Goal: Task Accomplishment & Management: Use online tool/utility

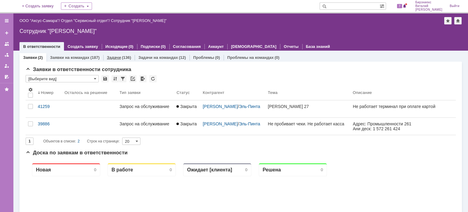
click at [123, 57] on div "(136)" at bounding box center [126, 57] width 9 height 5
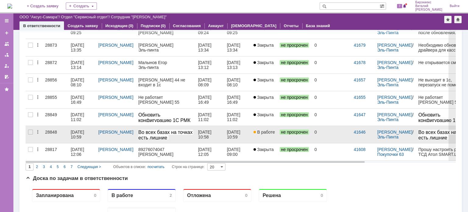
click at [62, 130] on div "28848" at bounding box center [55, 131] width 21 height 5
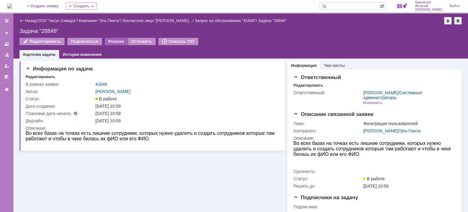
click at [112, 42] on div "Решена" at bounding box center [116, 41] width 23 height 7
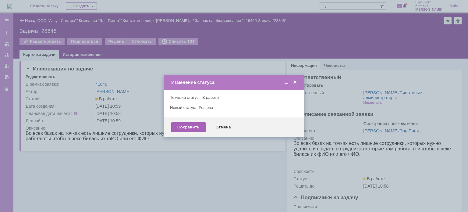
click at [182, 130] on div "Сохранить" at bounding box center [188, 127] width 34 height 10
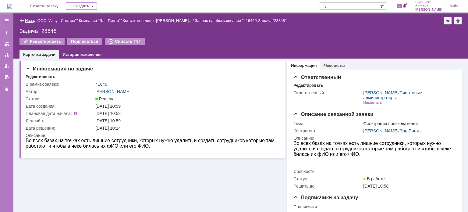
click at [33, 19] on link "Назад" at bounding box center [30, 20] width 11 height 5
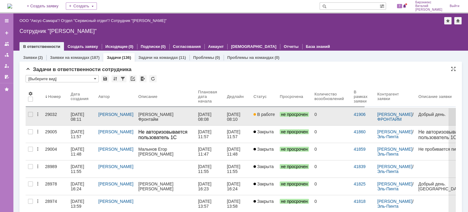
click at [79, 115] on div "[DATE] 08:11" at bounding box center [78, 117] width 15 height 10
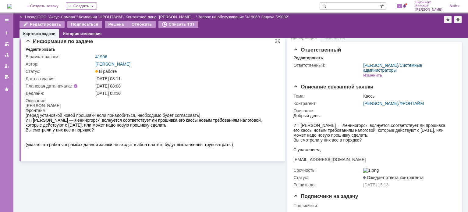
click at [98, 158] on div "Информация по задаче Редактировать В рамках заявки: 41906 Автор: Галстьян Степа…" at bounding box center [151, 97] width 265 height 128
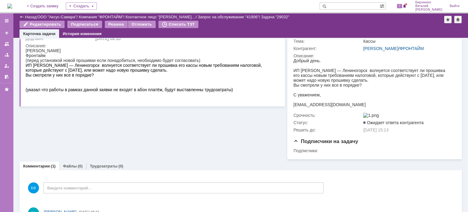
scroll to position [98, 0]
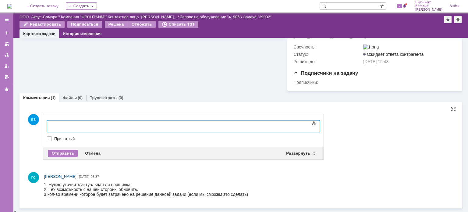
scroll to position [130, 0]
click at [63, 125] on div "Димистровград" at bounding box center [96, 124] width 86 height 5
click at [66, 125] on div "Димистровград" at bounding box center [96, 124] width 86 height 5
click at [99, 130] on body "Димитровград" at bounding box center [96, 125] width 91 height 10
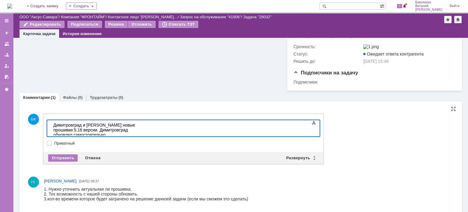
click at [140, 131] on div "Димитровград и Клявлино новые прошивки 5.16 версии. Димитровград обновлял самос…" at bounding box center [96, 139] width 86 height 34
click at [140, 131] on div "Димитровград и [PERSON_NAME] новые прошивки 5.16 версии. Димитровград обновлял …" at bounding box center [96, 139] width 86 height 34
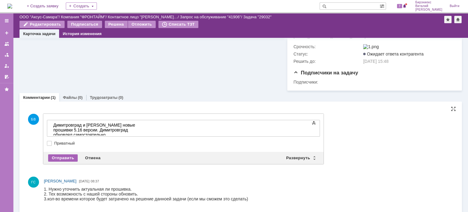
click at [69, 157] on div "Отправить" at bounding box center [63, 157] width 30 height 7
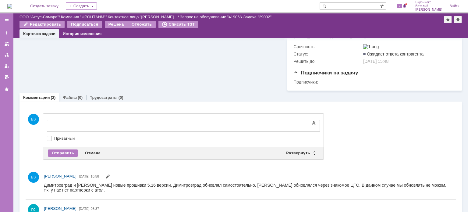
scroll to position [0, 0]
click at [95, 126] on div "Борское" at bounding box center [96, 124] width 86 height 5
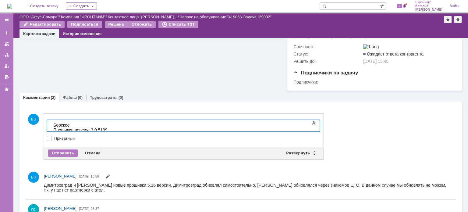
scroll to position [225, 2]
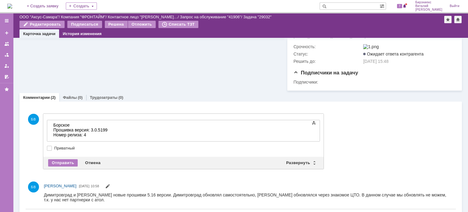
click at [90, 137] on div "Номер релиза: 4" at bounding box center [96, 134] width 86 height 5
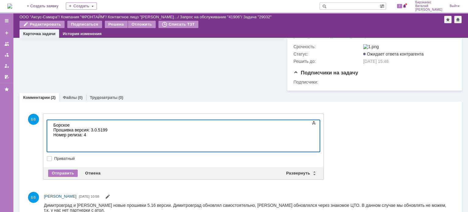
scroll to position [140, 0]
drag, startPoint x: 124, startPoint y: 144, endPoint x: 94, endPoint y: 144, distance: 29.8
click at [103, 144] on div "​Прошивать нужно и похоже 2 раза" at bounding box center [96, 144] width 86 height 5
click at [97, 144] on div "​Прошивать нужно и похоже 2 раза" at bounding box center [96, 144] width 86 height 5
drag, startPoint x: 126, startPoint y: 145, endPoint x: 53, endPoint y: 143, distance: 72.8
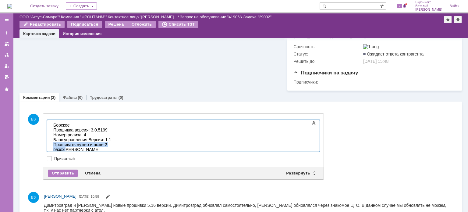
click at [53, 143] on div "​Прошивать нужно и поже 2 раз ох а" at bounding box center [96, 147] width 86 height 10
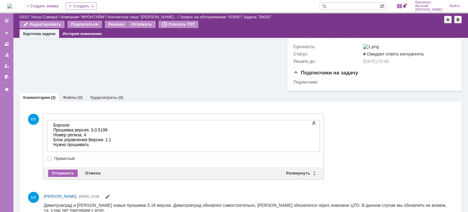
click at [60, 174] on div "Отправить" at bounding box center [63, 172] width 30 height 7
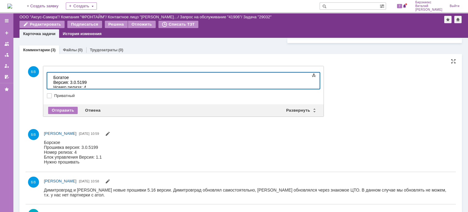
scroll to position [234, 2]
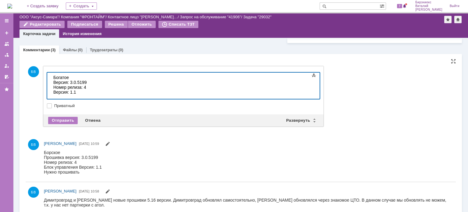
click at [67, 82] on div "Версия: 3.0.5199" at bounding box center [96, 82] width 86 height 5
click at [84, 90] on div "Версия: 1.1" at bounding box center [96, 92] width 86 height 5
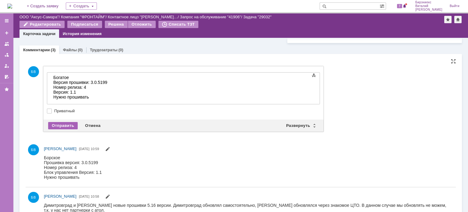
click at [57, 125] on div "Отправить" at bounding box center [63, 125] width 30 height 7
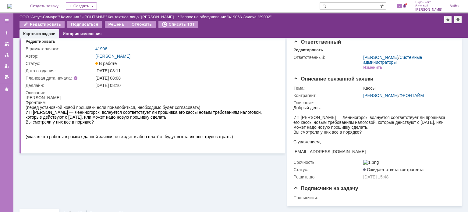
scroll to position [0, 0]
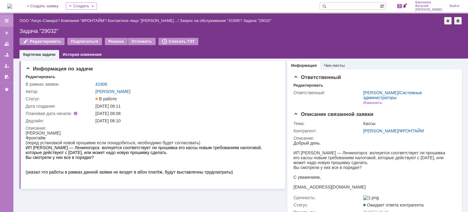
click at [8, 20] on div at bounding box center [6, 20] width 5 height 5
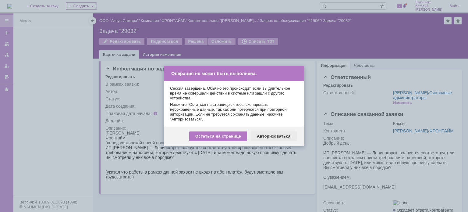
click at [270, 135] on div "Авторизоваться" at bounding box center [274, 136] width 46 height 10
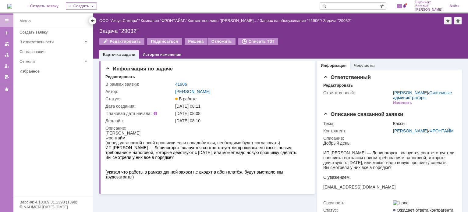
click at [95, 19] on div at bounding box center [92, 20] width 7 height 7
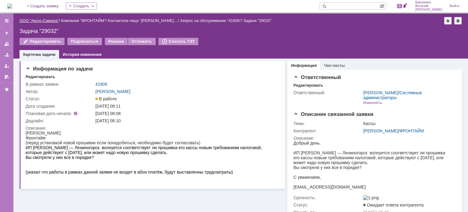
click at [39, 21] on link "ООО "Аксус-Самара"" at bounding box center [38, 20] width 39 height 5
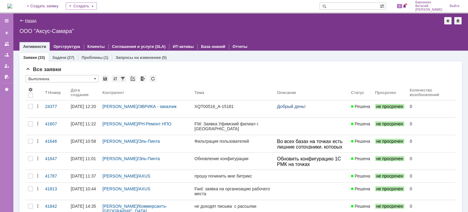
click at [26, 20] on link "Назад" at bounding box center [30, 20] width 11 height 5
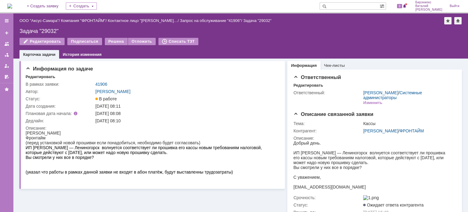
click at [88, 27] on div "Назад | ООО "Аксус-Самара" / Компания "ФРОНТАЙМ" / Контактное лицо "[PERSON_NAM…" at bounding box center [240, 35] width 454 height 45
click at [12, 8] on img at bounding box center [9, 6] width 5 height 5
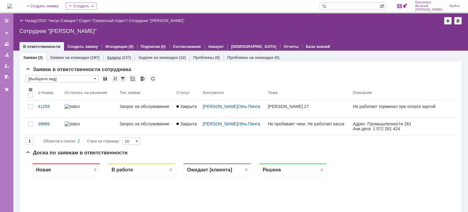
click at [123, 58] on div "(137)" at bounding box center [126, 57] width 9 height 5
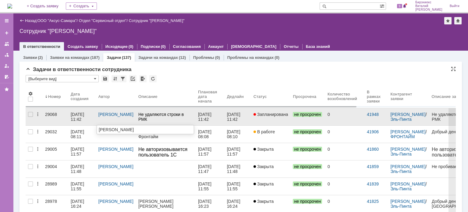
click at [122, 116] on div "[PERSON_NAME]" at bounding box center [115, 114] width 35 height 5
click at [74, 113] on div "[DATE] 11:42" at bounding box center [78, 117] width 15 height 10
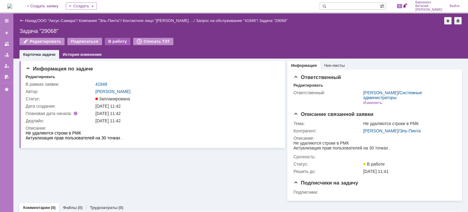
click at [111, 43] on div "В работу" at bounding box center [118, 41] width 26 height 7
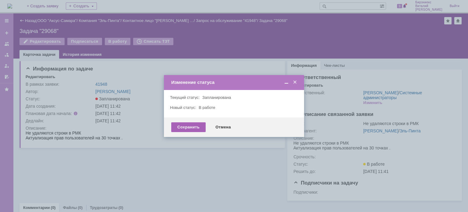
click at [180, 127] on div "Сохранить" at bounding box center [188, 127] width 34 height 10
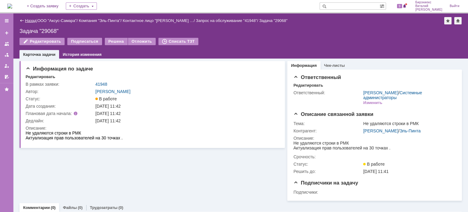
click at [31, 19] on link "Назад" at bounding box center [30, 20] width 11 height 5
